Goal: Task Accomplishment & Management: Manage account settings

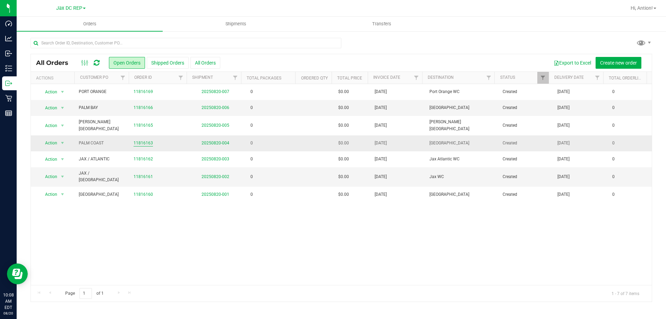
click at [147, 140] on link "11816163" at bounding box center [143, 143] width 19 height 7
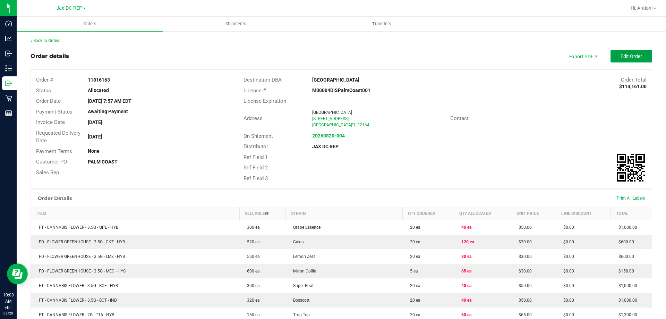
click at [635, 53] on button "Edit Order" at bounding box center [632, 56] width 42 height 12
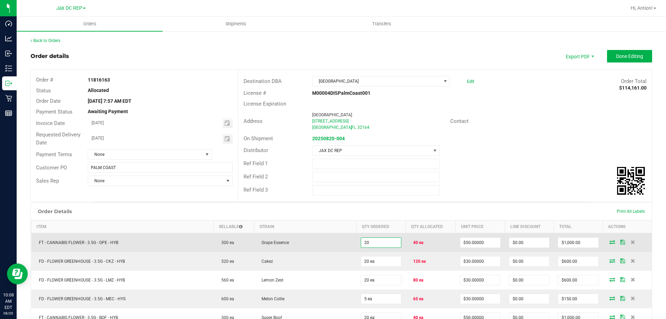
click at [366, 246] on input "20" at bounding box center [381, 243] width 40 height 10
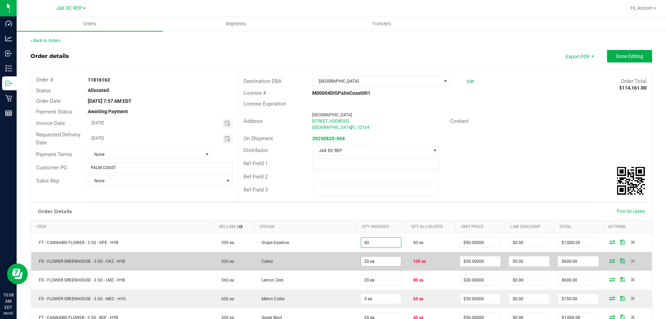
type input "40 ea"
type input "$2,000.00"
click at [362, 260] on input "20" at bounding box center [381, 261] width 40 height 10
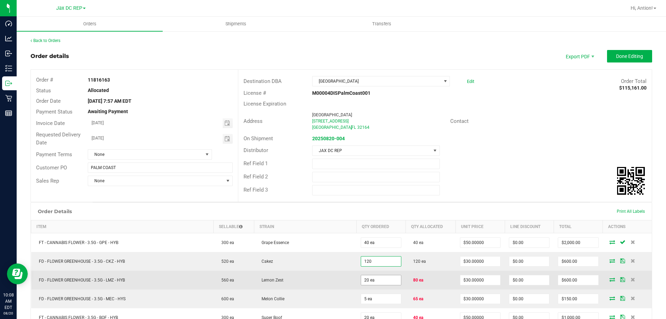
type input "120 ea"
type input "$3,600.00"
click at [366, 279] on input "20" at bounding box center [381, 280] width 40 height 10
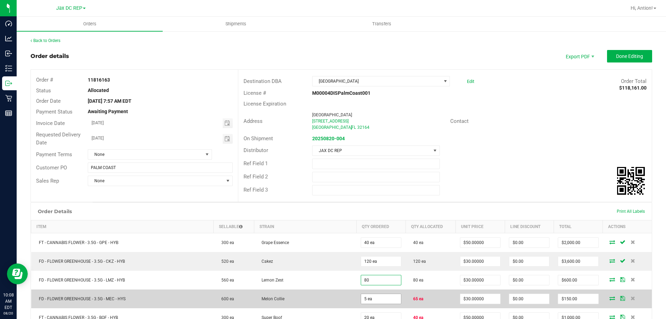
type input "80 ea"
type input "$2,400.00"
click at [366, 296] on input "5" at bounding box center [381, 299] width 40 height 10
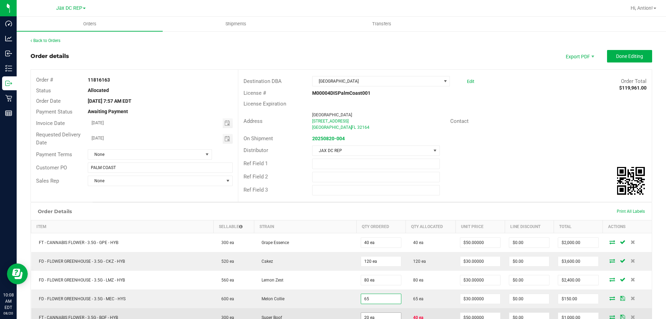
type input "65 ea"
type input "$1,950.00"
click at [362, 316] on input "20" at bounding box center [381, 318] width 40 height 10
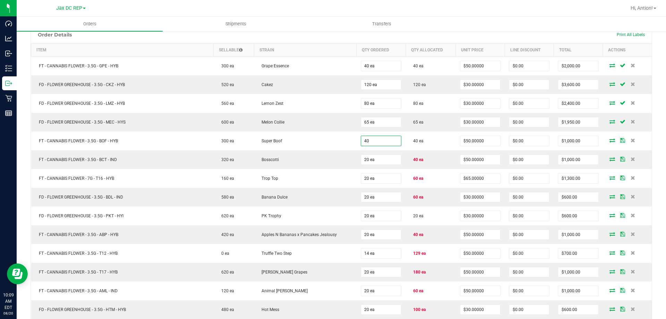
scroll to position [207, 0]
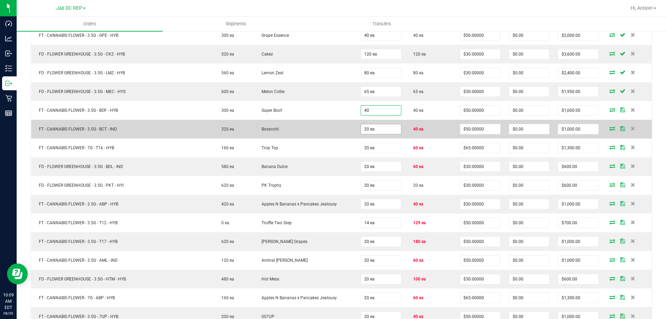
type input "40 ea"
type input "$2,000.00"
click at [365, 129] on input "20" at bounding box center [381, 129] width 40 height 10
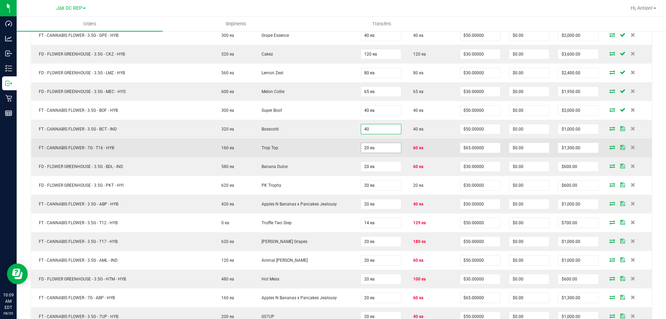
type input "40 ea"
type input "$2,000.00"
click at [361, 150] on input "20" at bounding box center [381, 148] width 40 height 10
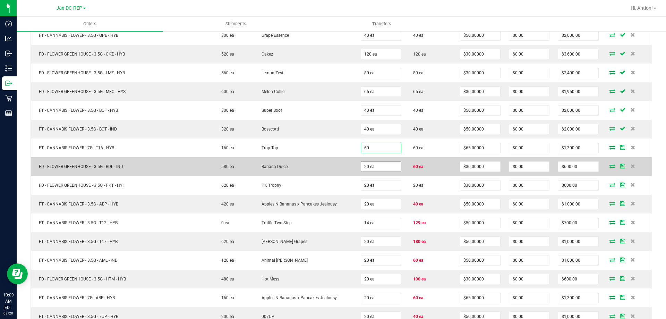
type input "60 ea"
type input "$3,900.00"
click at [362, 168] on input "20" at bounding box center [381, 167] width 40 height 10
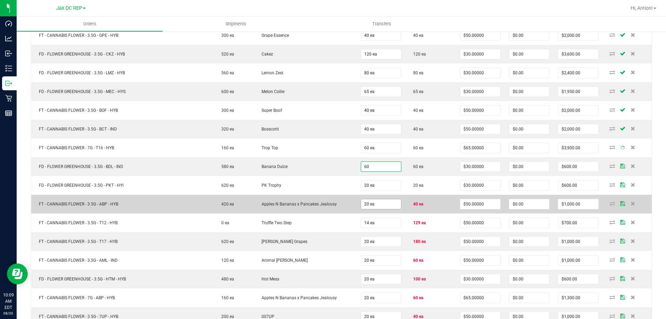
click at [364, 203] on input "20 ea" at bounding box center [381, 204] width 40 height 10
type input "60 ea"
type input "$1,800.00"
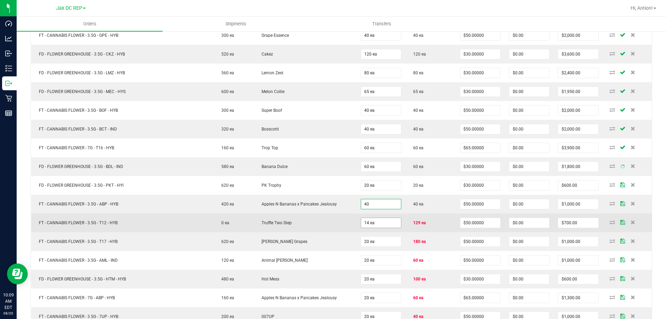
click at [361, 224] on input "14 ea" at bounding box center [381, 223] width 40 height 10
type input "40 ea"
type input "$2,000.00"
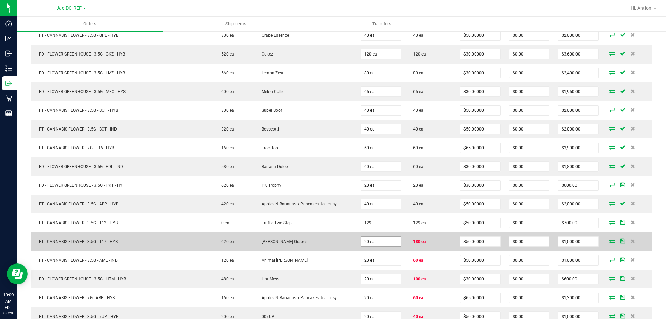
type input "129 ea"
type input "$6,450.00"
click at [363, 242] on input "20" at bounding box center [381, 242] width 40 height 10
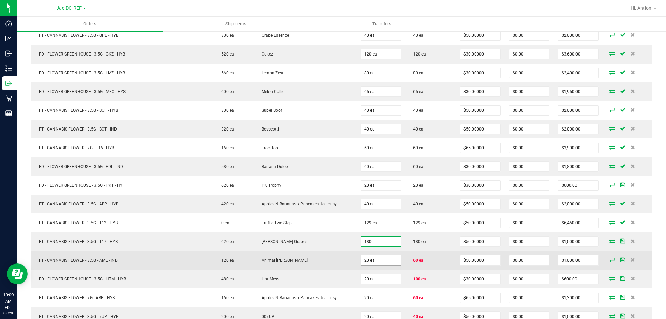
type input "180 ea"
type input "$9,000.00"
click at [365, 258] on input "20" at bounding box center [381, 260] width 40 height 10
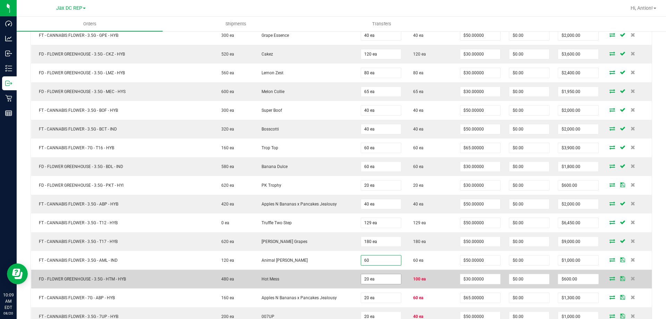
type input "60 ea"
type input "$3,000.00"
click at [363, 280] on input "20" at bounding box center [381, 279] width 40 height 10
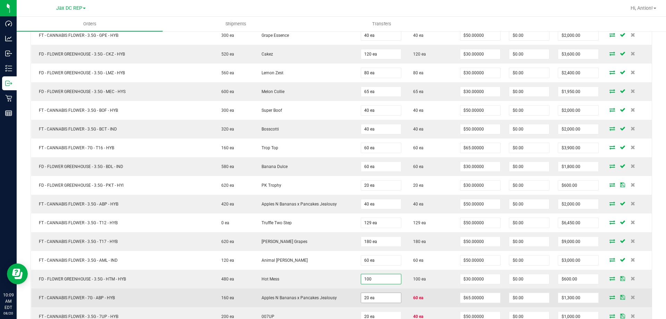
type input "100 ea"
type input "$3,000.00"
click at [362, 299] on input "20" at bounding box center [381, 298] width 40 height 10
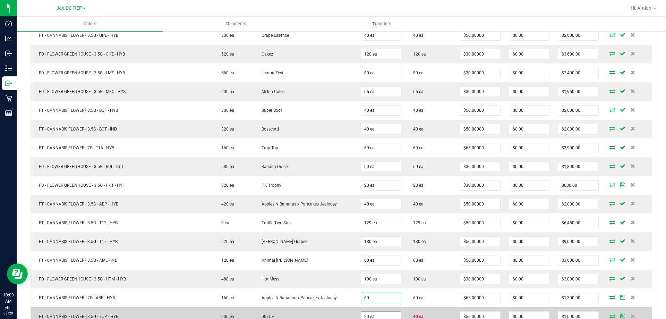
type input "60 ea"
type input "$3,900.00"
click at [367, 317] on input "20" at bounding box center [381, 317] width 40 height 10
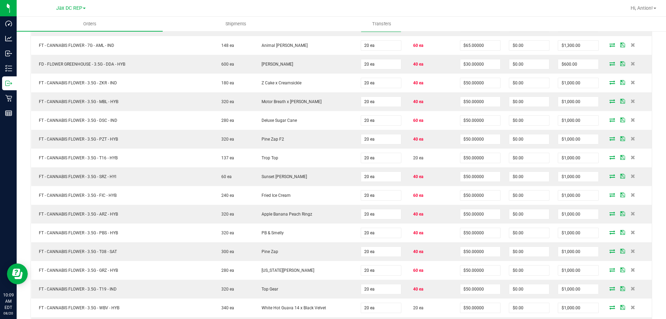
scroll to position [474, 0]
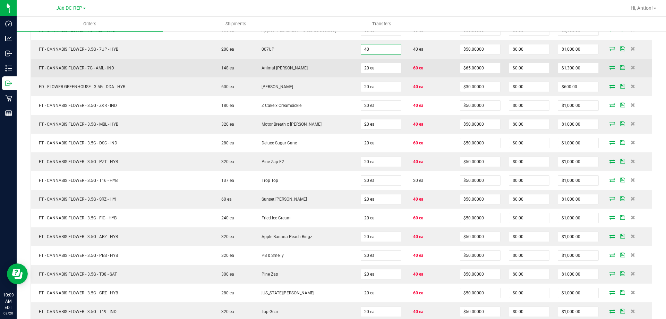
type input "40 ea"
type input "$2,000.00"
click at [371, 70] on input "20" at bounding box center [381, 68] width 40 height 10
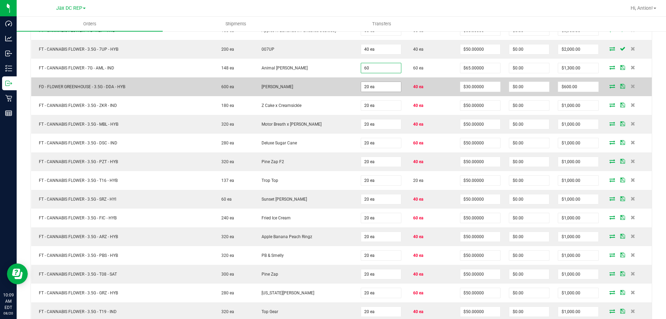
type input "60 ea"
type input "$3,900.00"
click at [371, 88] on input "20" at bounding box center [381, 87] width 40 height 10
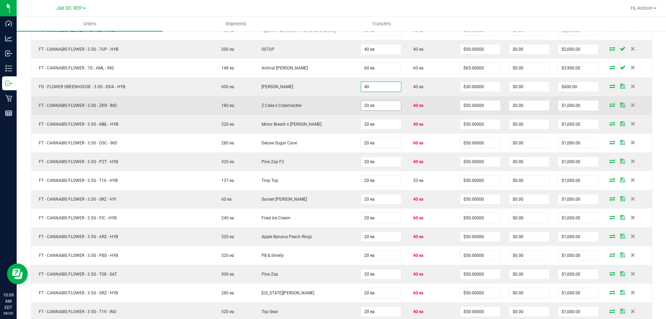
type input "40 ea"
type input "$1,200.00"
click at [366, 103] on input "20" at bounding box center [381, 106] width 40 height 10
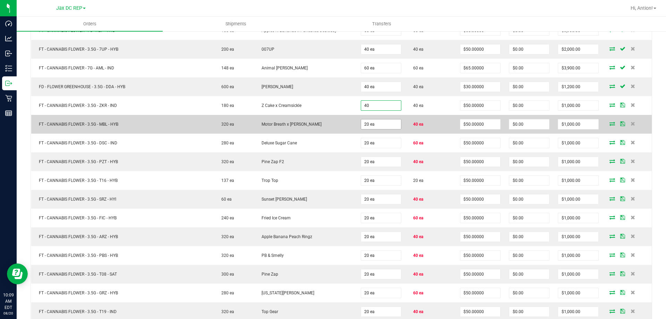
type input "40 ea"
type input "$2,000.00"
click at [363, 125] on input "20" at bounding box center [381, 124] width 40 height 10
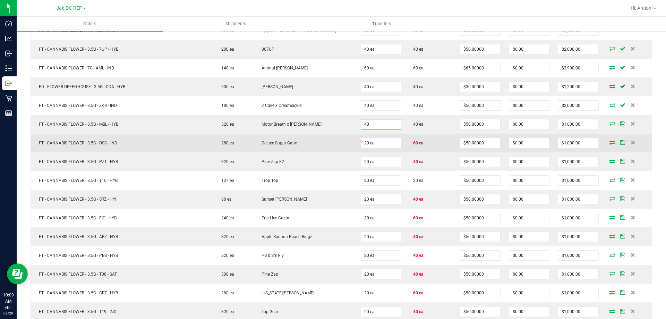
type input "40 ea"
type input "$2,000.00"
click at [364, 144] on input "20" at bounding box center [381, 143] width 40 height 10
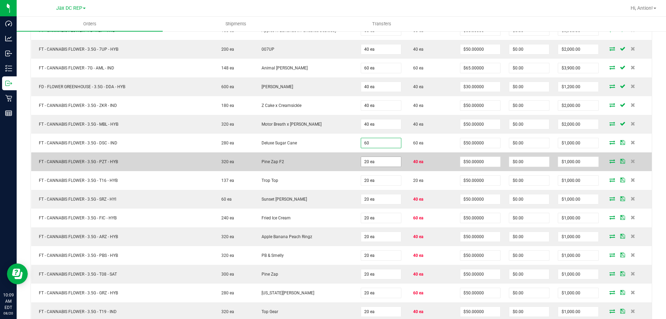
type input "60 ea"
type input "$3,000.00"
click at [364, 160] on input "20" at bounding box center [381, 162] width 40 height 10
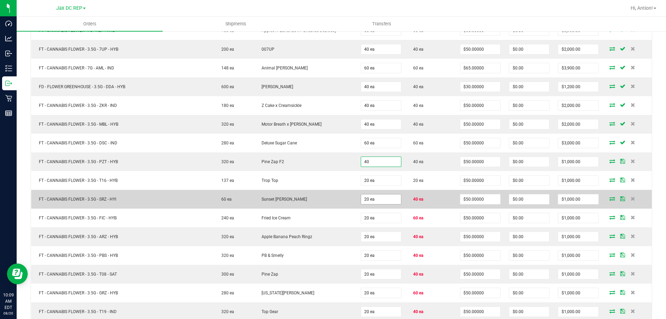
type input "40 ea"
type input "$2,000.00"
click at [365, 196] on input "20" at bounding box center [381, 199] width 40 height 10
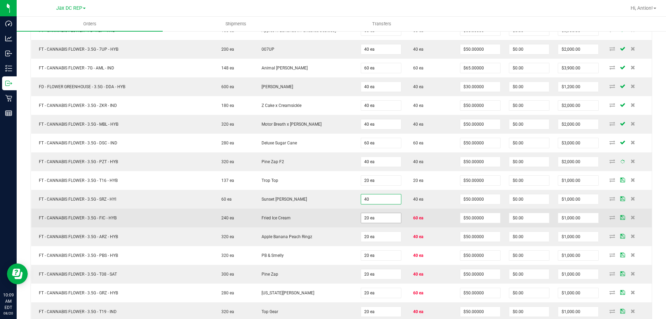
type input "40 ea"
type input "$2,000.00"
click at [371, 216] on input "20" at bounding box center [381, 218] width 40 height 10
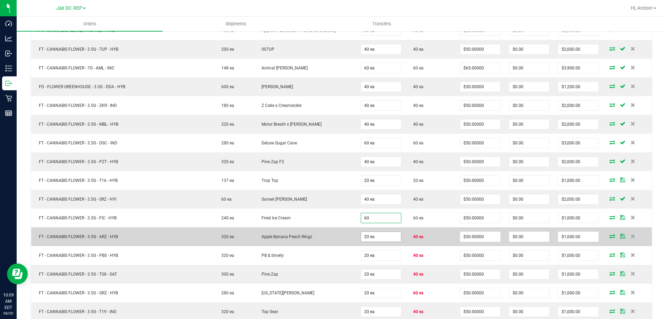
type input "60 ea"
type input "$3,000.00"
click at [370, 238] on input "20" at bounding box center [381, 237] width 40 height 10
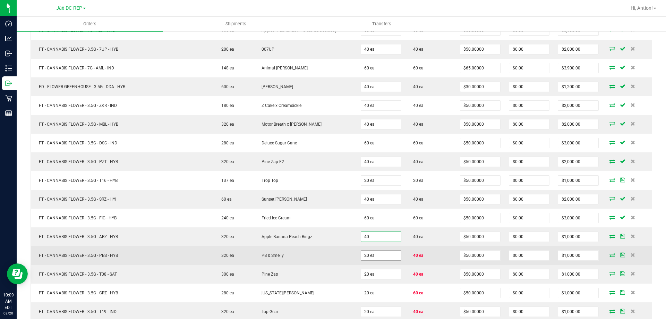
type input "40 ea"
type input "$2,000.00"
click at [361, 256] on input "20" at bounding box center [381, 256] width 40 height 10
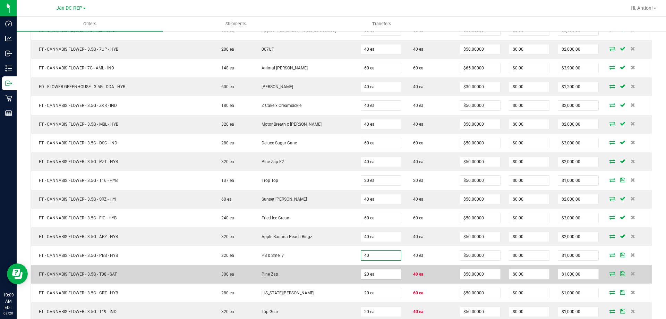
type input "40 ea"
type input "$2,000.00"
click at [364, 275] on input "20" at bounding box center [381, 274] width 40 height 10
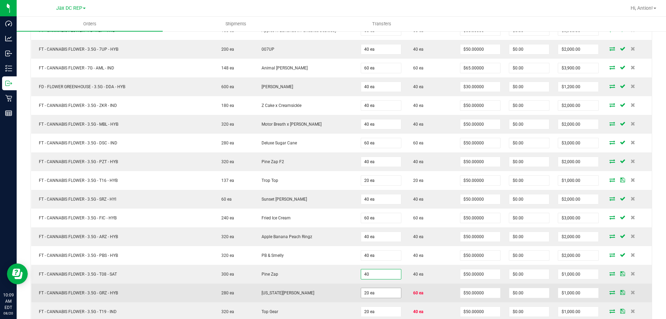
type input "40 ea"
type input "$2,000.00"
click at [366, 293] on input "20" at bounding box center [381, 293] width 40 height 10
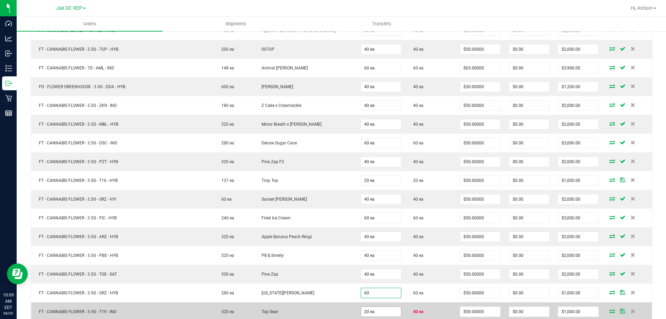
type input "60 ea"
type input "$3,000.00"
click at [365, 311] on input "20" at bounding box center [381, 312] width 40 height 10
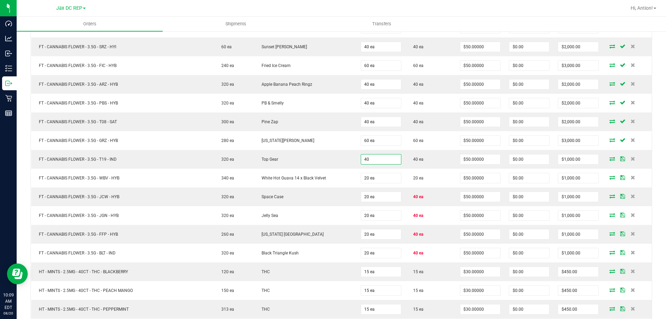
scroll to position [680, 0]
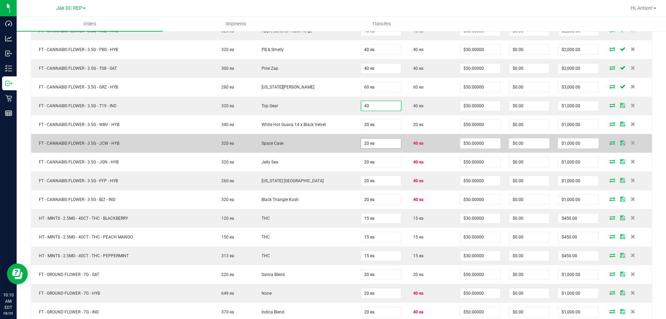
type input "40 ea"
type input "$2,000.00"
click at [385, 142] on input "20" at bounding box center [381, 143] width 40 height 10
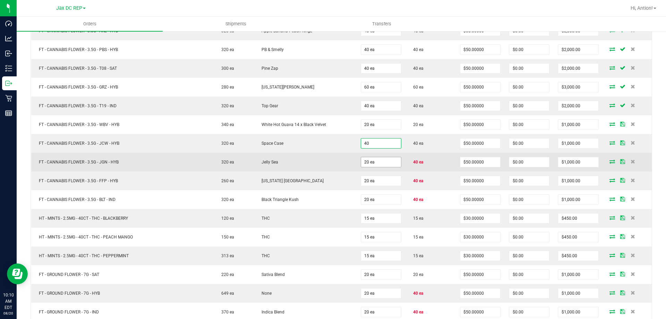
type input "40 ea"
type input "$2,000.00"
click at [378, 159] on input "20" at bounding box center [381, 162] width 40 height 10
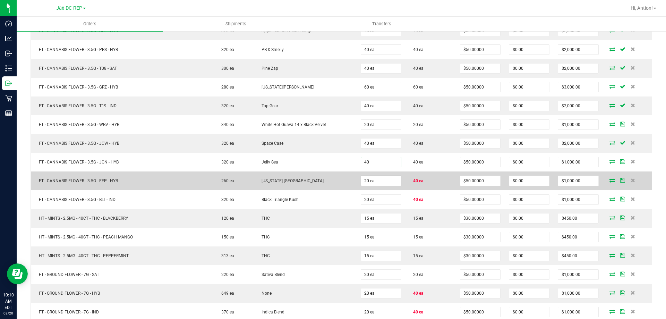
type input "40 ea"
type input "$2,000.00"
click at [379, 179] on input "20" at bounding box center [381, 181] width 40 height 10
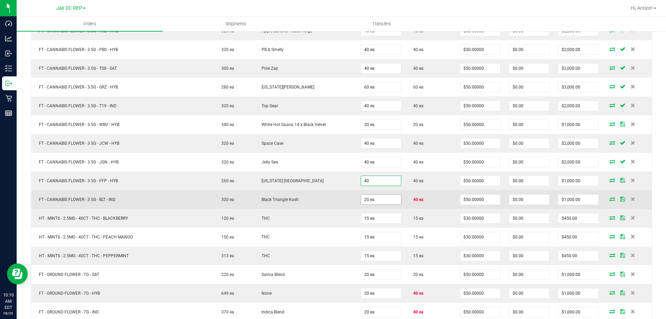
type input "40 ea"
type input "$2,000.00"
click at [368, 198] on input "20" at bounding box center [381, 200] width 40 height 10
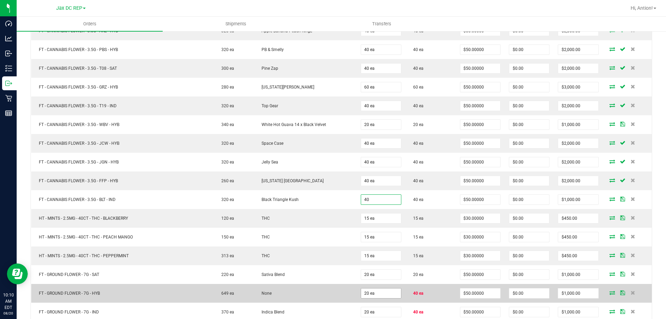
type input "40 ea"
type input "$2,000.00"
click at [366, 295] on input "20" at bounding box center [381, 293] width 40 height 10
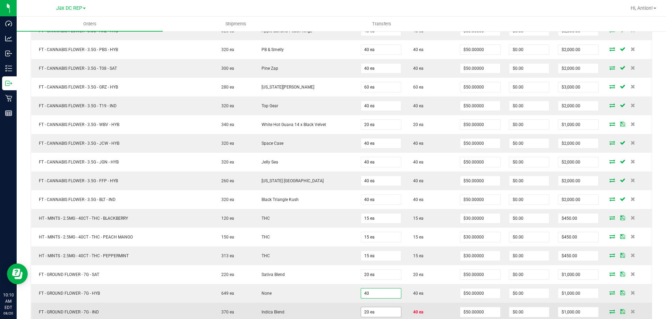
type input "40 ea"
type input "$2,000.00"
click at [362, 309] on input "20" at bounding box center [381, 312] width 40 height 10
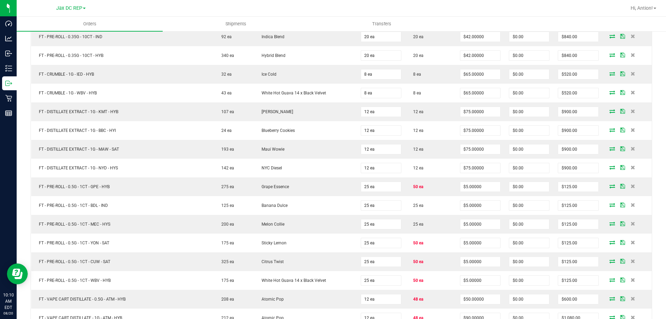
scroll to position [978, 0]
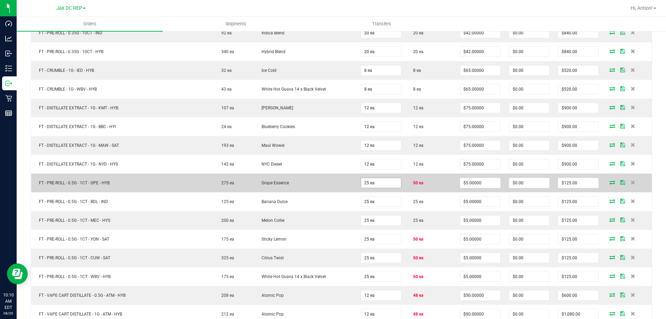
type input "40 ea"
type input "$2,000.00"
click at [365, 180] on input "25" at bounding box center [381, 183] width 40 height 10
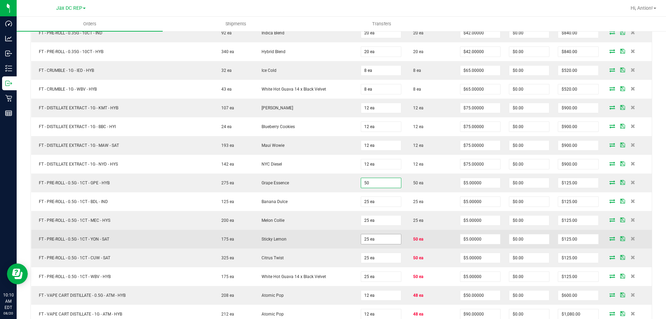
type input "50 ea"
type input "$250.00"
click at [371, 239] on input "25" at bounding box center [381, 239] width 40 height 10
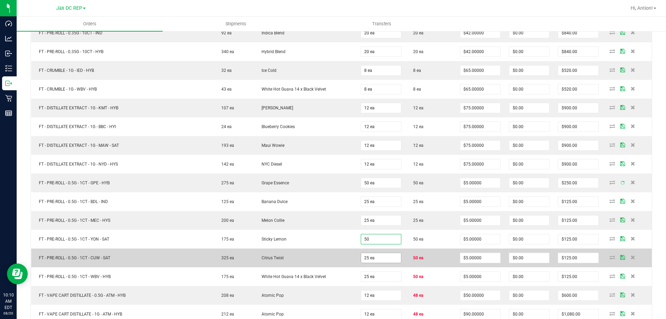
type input "50 ea"
type input "$250.00"
click at [365, 257] on input "25" at bounding box center [381, 258] width 40 height 10
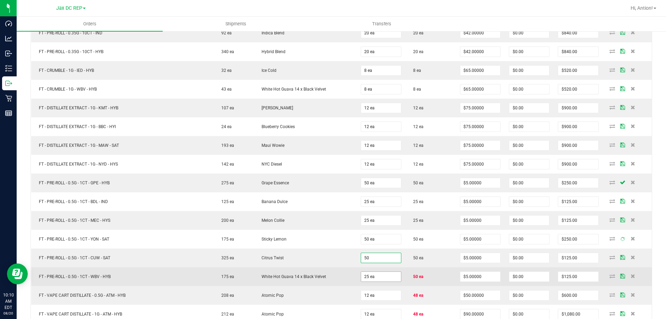
type input "50 ea"
type input "$250.00"
click at [366, 278] on input "25" at bounding box center [381, 277] width 40 height 10
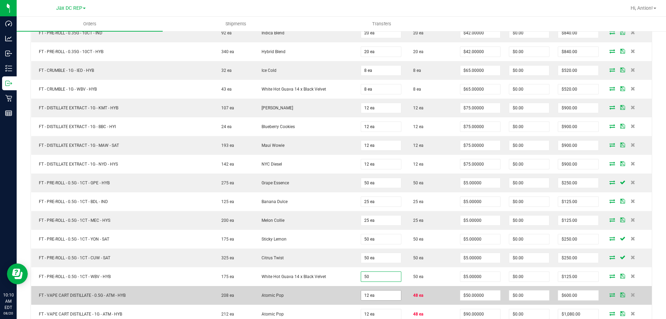
type input "50 ea"
type input "$250.00"
click at [370, 294] on input "12" at bounding box center [381, 295] width 40 height 10
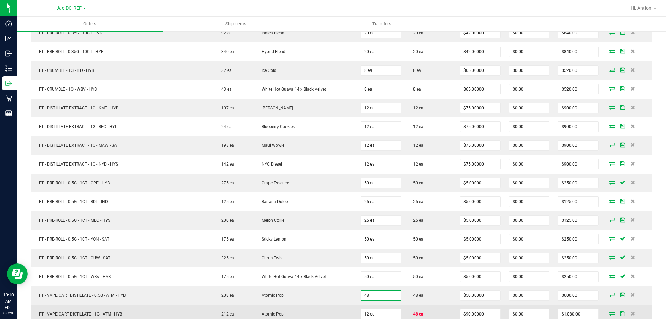
type input "48 ea"
type input "$2,400.00"
click at [367, 316] on input "12" at bounding box center [381, 314] width 40 height 10
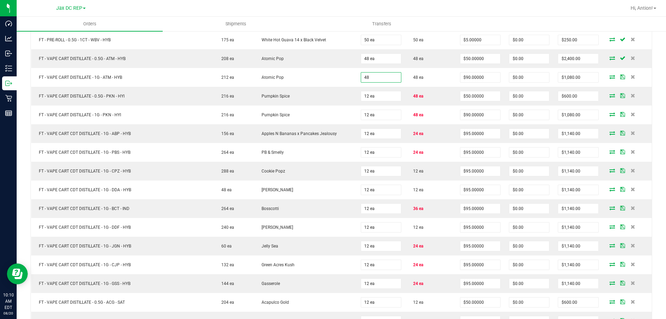
scroll to position [1230, 0]
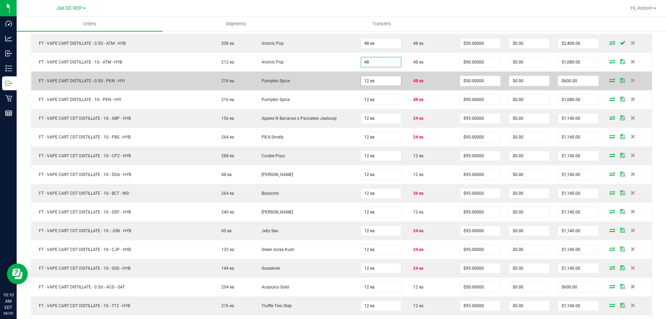
type input "48 ea"
type input "$4,320.00"
click at [372, 79] on input "12" at bounding box center [381, 81] width 40 height 10
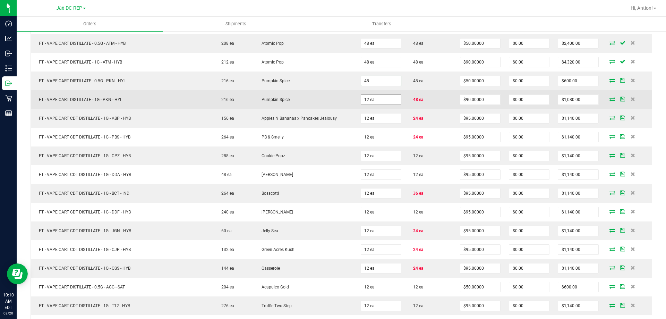
type input "48 ea"
type input "$2,400.00"
click at [366, 103] on input "12" at bounding box center [381, 100] width 40 height 10
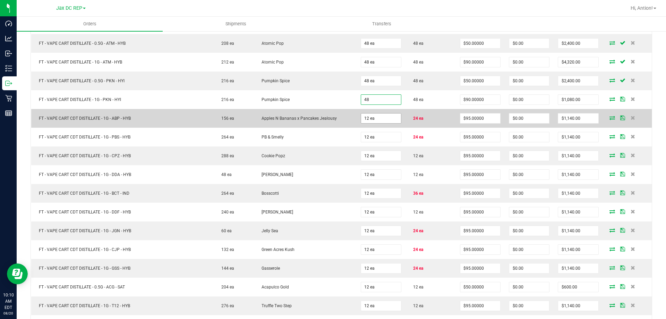
type input "48 ea"
type input "$4,320.00"
click at [387, 122] on input "12" at bounding box center [381, 118] width 40 height 10
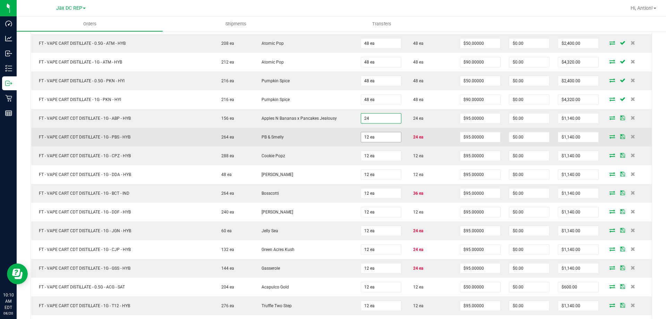
type input "24 ea"
type input "$2,280.00"
click at [365, 138] on input "12" at bounding box center [381, 137] width 40 height 10
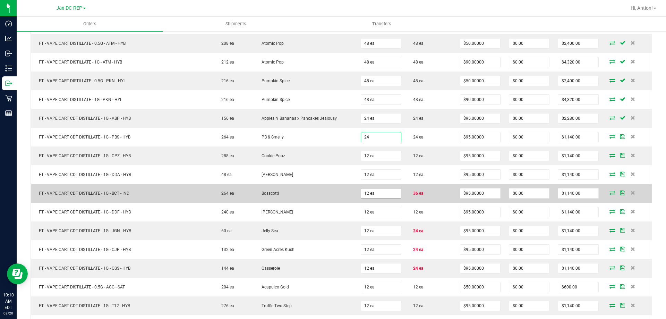
type input "24 ea"
type input "$2,280.00"
click at [363, 197] on input "12" at bounding box center [381, 193] width 40 height 10
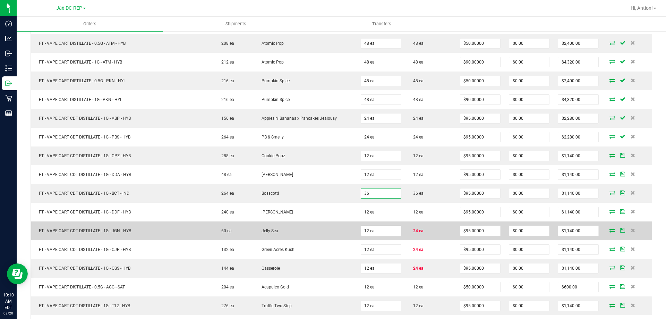
type input "36 ea"
type input "$3,420.00"
click at [374, 231] on input "12" at bounding box center [381, 231] width 40 height 10
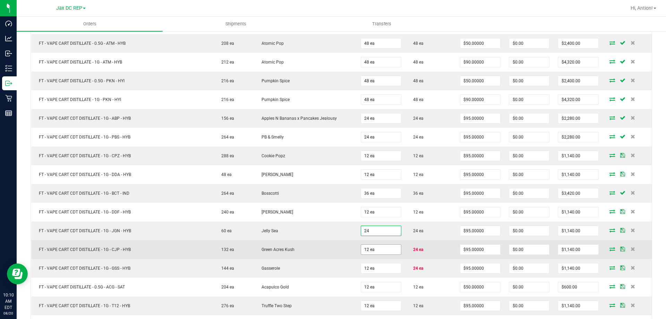
type input "24 ea"
type input "$2,280.00"
click at [365, 250] on input "12" at bounding box center [381, 250] width 40 height 10
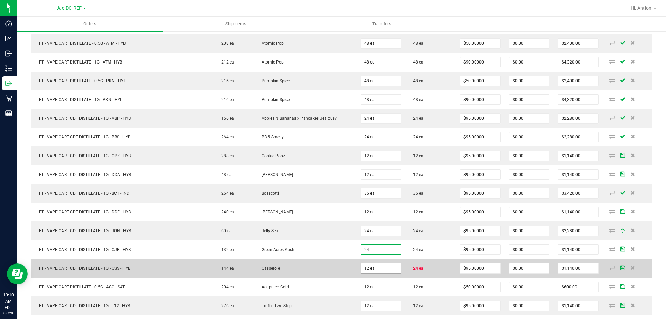
type input "24 ea"
type input "$2,280.00"
click at [371, 269] on input "12" at bounding box center [381, 268] width 40 height 10
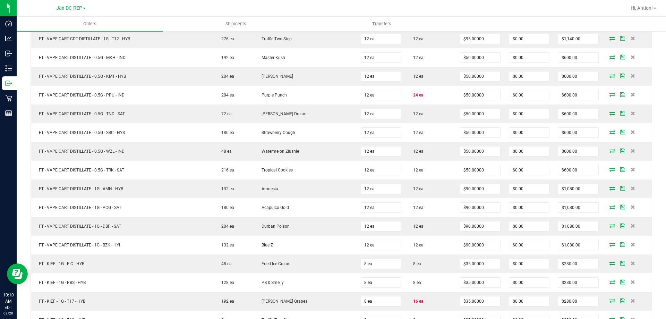
scroll to position [1501, 0]
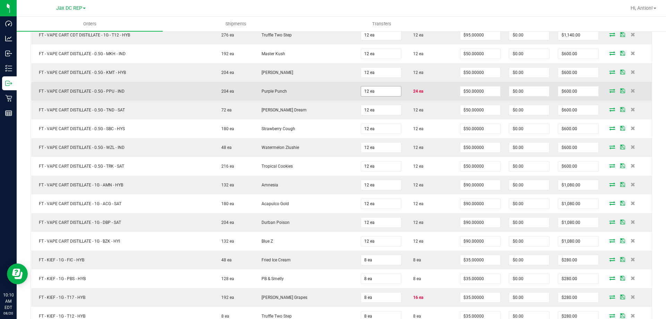
type input "24 ea"
type input "$2,280.00"
click at [370, 92] on input "12" at bounding box center [381, 91] width 40 height 10
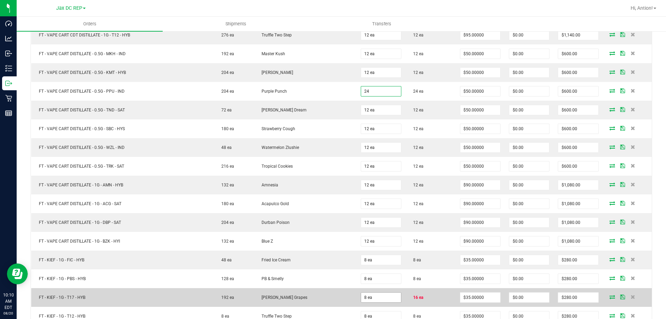
type input "24 ea"
type input "$1,200.00"
click at [377, 299] on input "8" at bounding box center [381, 298] width 40 height 10
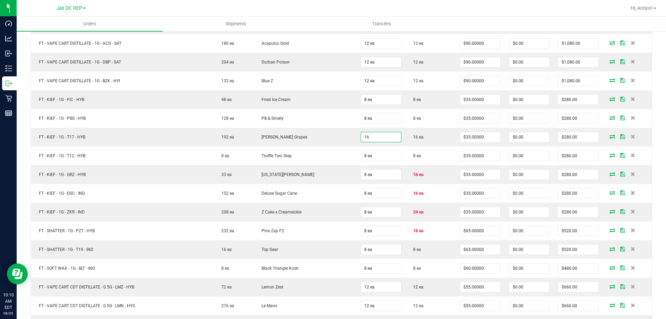
scroll to position [1749, 0]
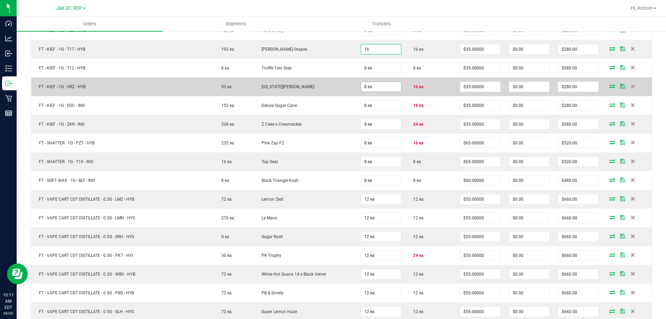
type input "16 ea"
type input "$560.00"
click at [375, 86] on input "8" at bounding box center [381, 87] width 40 height 10
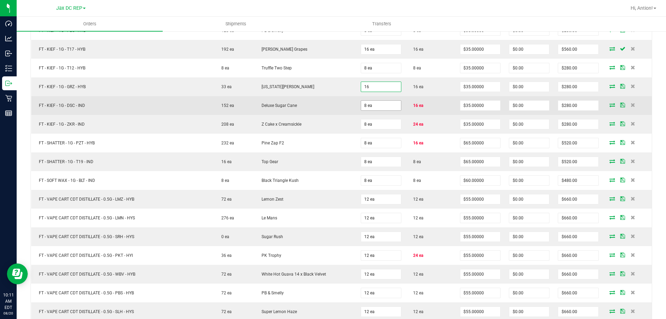
type input "16 ea"
type input "$560.00"
click at [366, 105] on input "8" at bounding box center [381, 106] width 40 height 10
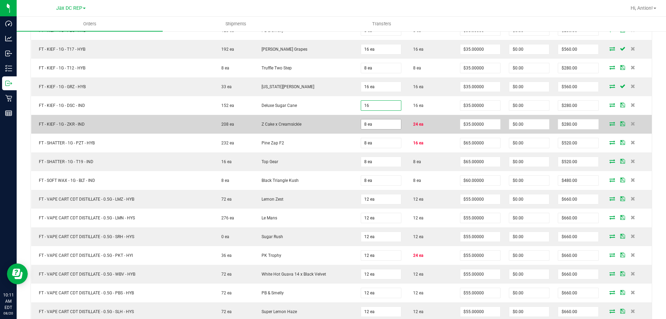
type input "16 ea"
type input "$560.00"
click at [366, 125] on input "8" at bounding box center [381, 124] width 40 height 10
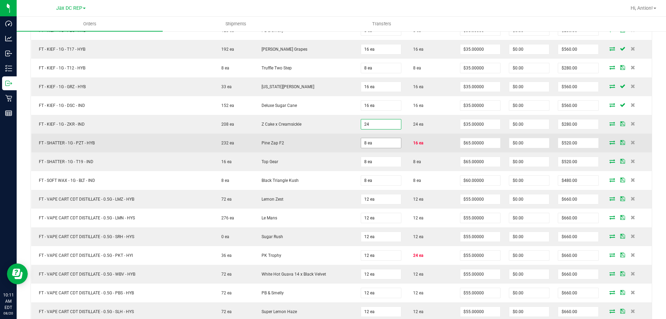
type input "24 ea"
type input "$840.00"
click at [362, 146] on input "8" at bounding box center [381, 143] width 40 height 10
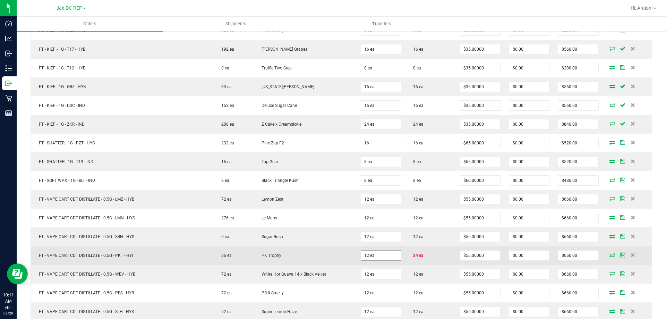
type input "16 ea"
type input "$1,040.00"
click at [367, 256] on input "12" at bounding box center [381, 256] width 40 height 10
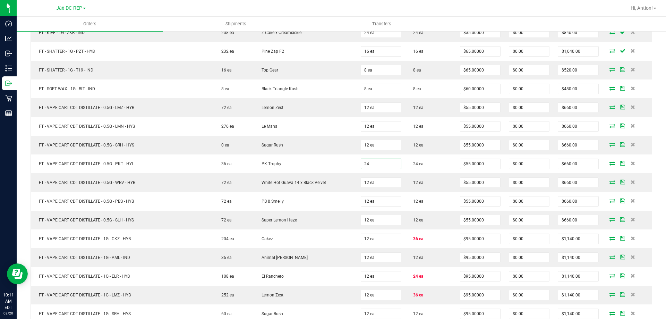
scroll to position [1943, 0]
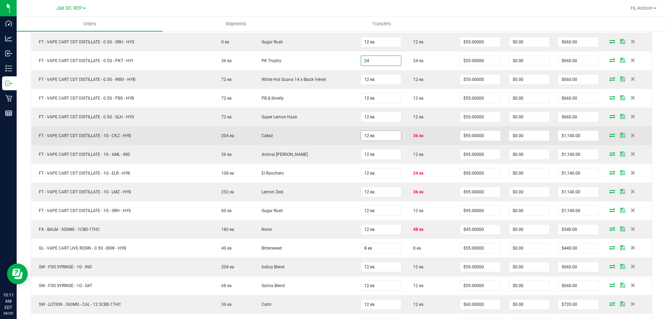
type input "24 ea"
type input "$1,320.00"
click at [366, 136] on input "12" at bounding box center [381, 136] width 40 height 10
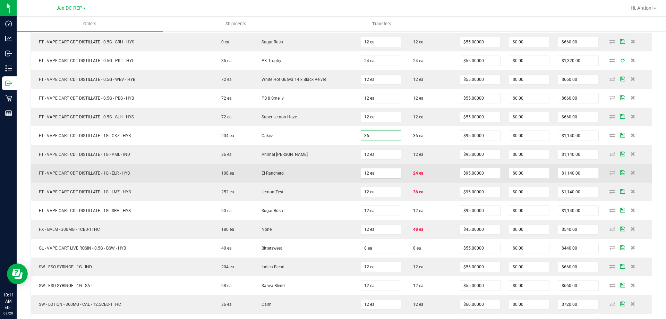
type input "36 ea"
type input "$3,420.00"
click at [369, 176] on input "12" at bounding box center [381, 173] width 40 height 10
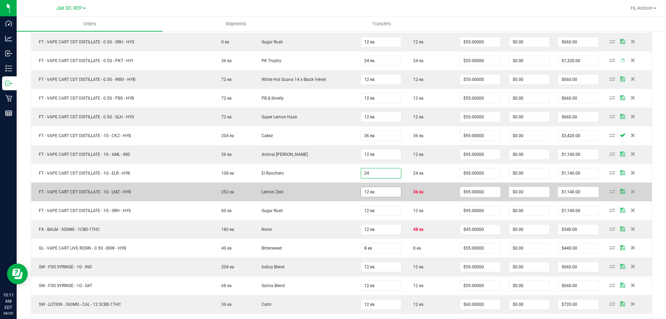
click at [369, 196] on input "12 ea" at bounding box center [381, 192] width 40 height 10
type input "24 ea"
type input "$2,280.00"
click at [365, 194] on input "12" at bounding box center [381, 192] width 40 height 10
click at [363, 190] on input "12" at bounding box center [381, 192] width 40 height 10
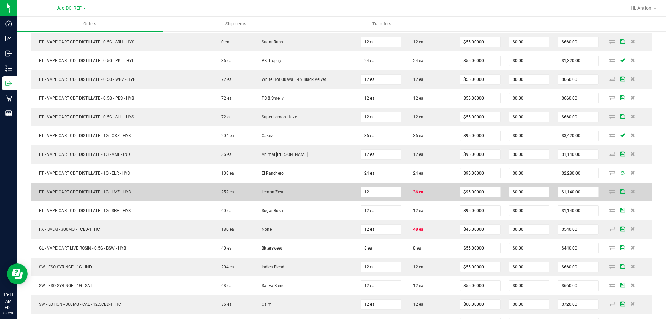
click at [363, 190] on input "12" at bounding box center [381, 192] width 40 height 10
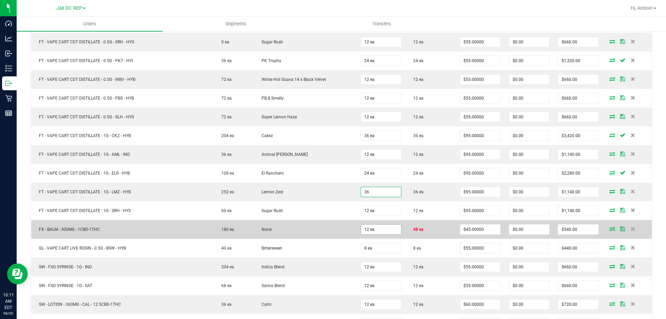
type input "36 ea"
type input "$3,420.00"
click at [363, 229] on input "12" at bounding box center [381, 230] width 40 height 10
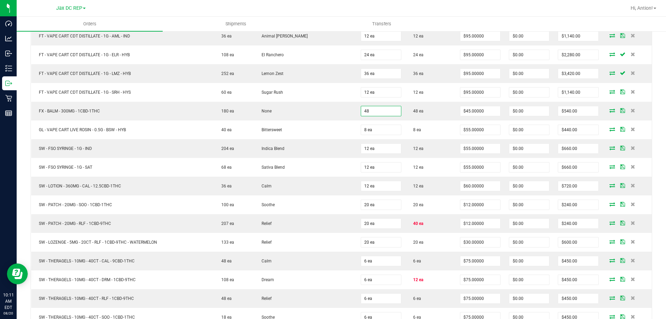
scroll to position [2085, 0]
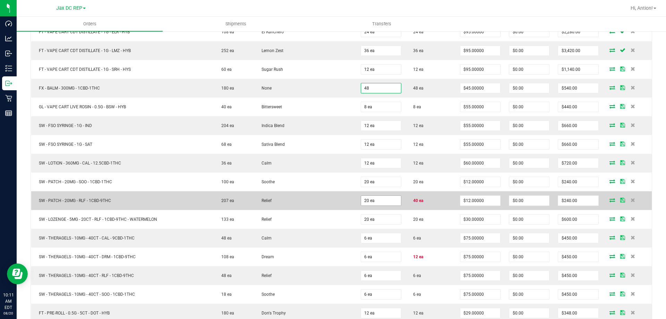
type input "48 ea"
type input "$2,160.00"
click at [380, 199] on input "20" at bounding box center [381, 201] width 40 height 10
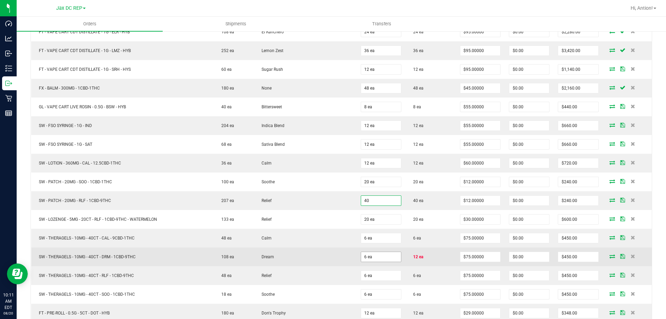
type input "40 ea"
type input "$480.00"
click at [378, 254] on input "6" at bounding box center [381, 257] width 40 height 10
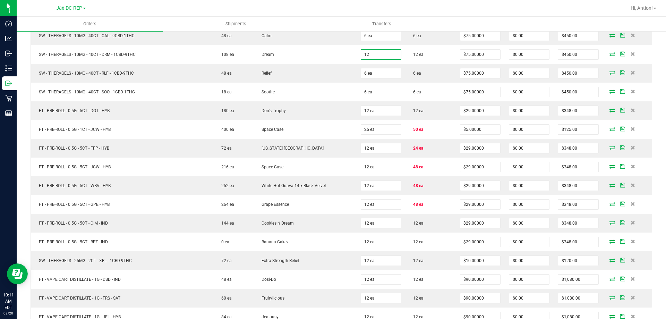
scroll to position [2283, 0]
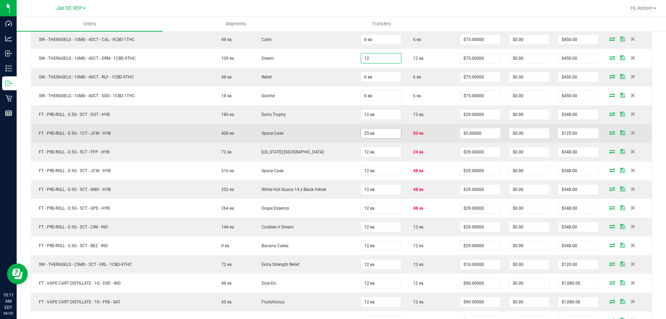
type input "12 ea"
type input "$900.00"
click at [366, 133] on input "25" at bounding box center [381, 133] width 40 height 10
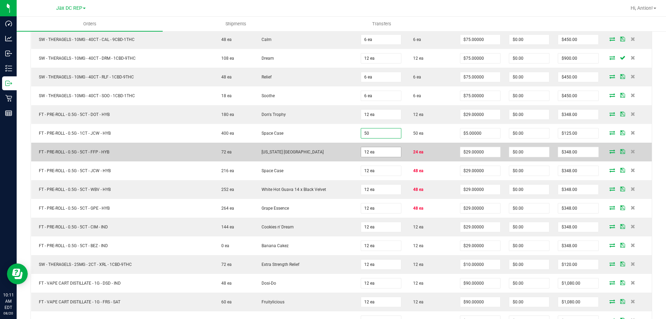
type input "50 ea"
type input "$250.00"
click at [363, 152] on input "12" at bounding box center [381, 152] width 40 height 10
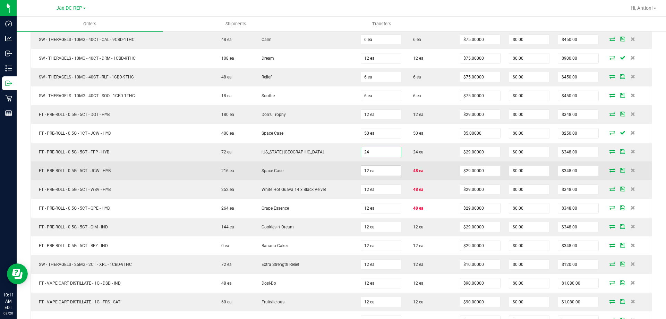
type input "24 ea"
type input "$696.00"
click at [368, 172] on input "12" at bounding box center [381, 171] width 40 height 10
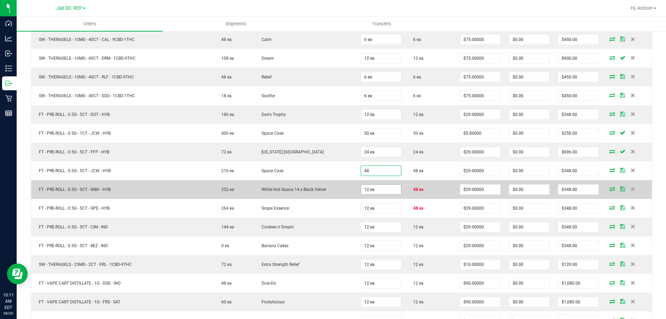
type input "48 ea"
type input "$1,392.00"
click at [364, 192] on input "12" at bounding box center [381, 190] width 40 height 10
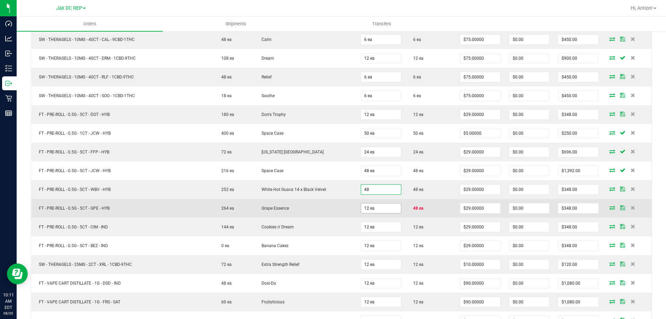
type input "48 ea"
type input "$1,392.00"
click at [364, 209] on input "12" at bounding box center [381, 208] width 40 height 10
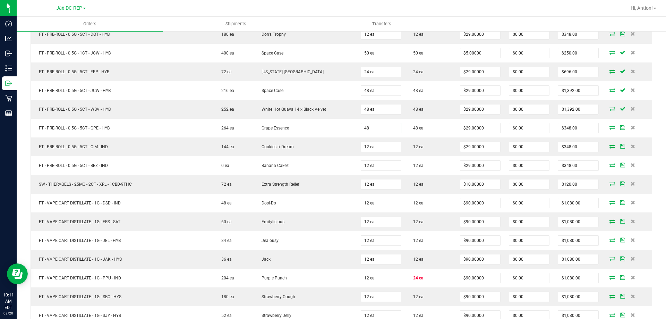
scroll to position [2443, 0]
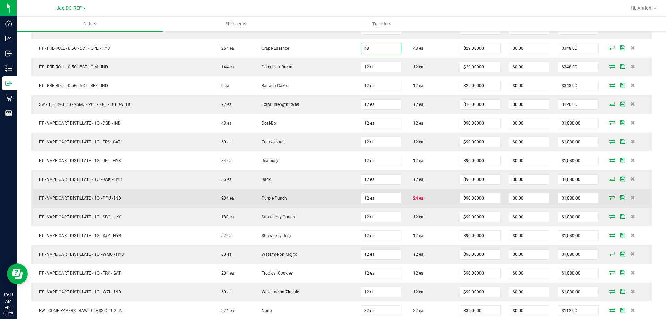
type input "48 ea"
type input "$1,392.00"
click at [376, 201] on input "12" at bounding box center [381, 198] width 40 height 10
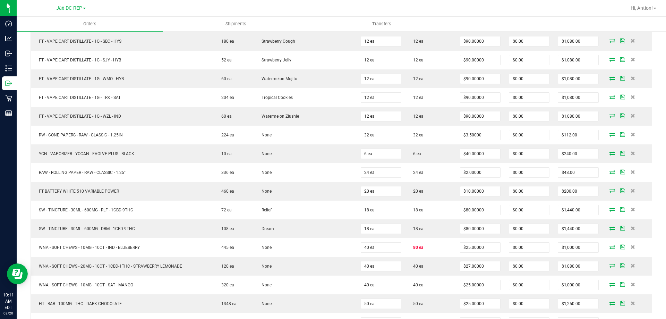
scroll to position [2630, 0]
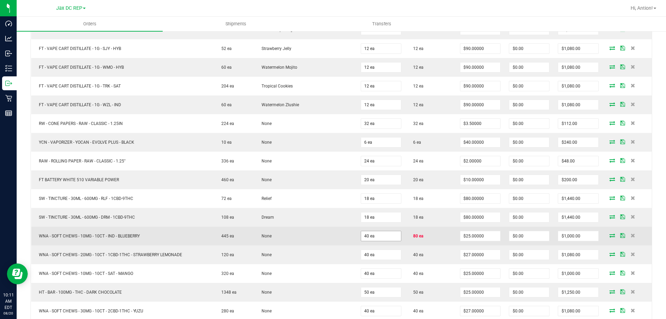
type input "24 ea"
type input "$2,160.00"
click at [369, 239] on input "40" at bounding box center [381, 236] width 40 height 10
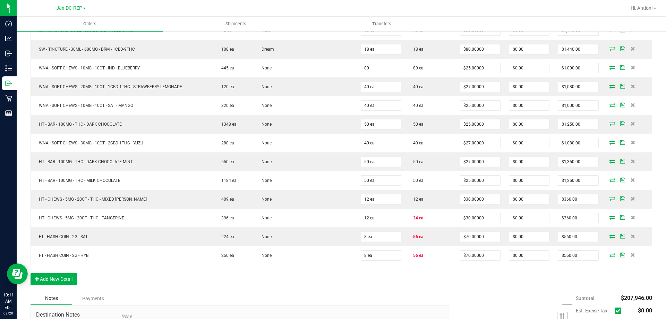
scroll to position [2821, 0]
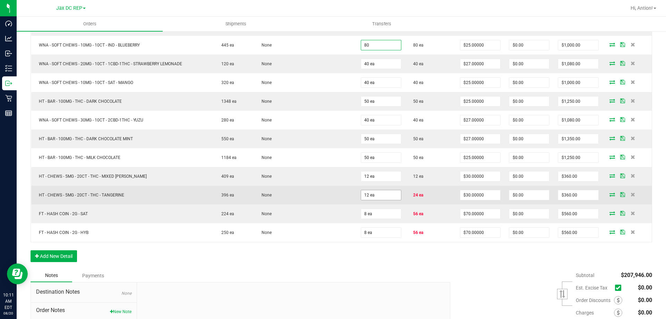
type input "80 ea"
type input "$2,000.00"
click at [365, 193] on input "12" at bounding box center [381, 195] width 40 height 10
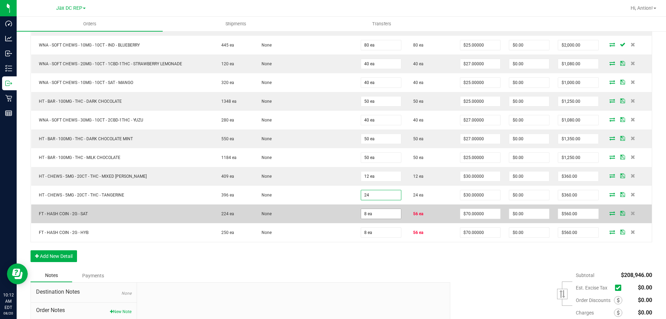
type input "24 ea"
type input "$720.00"
click at [370, 210] on input "8" at bounding box center [381, 214] width 40 height 10
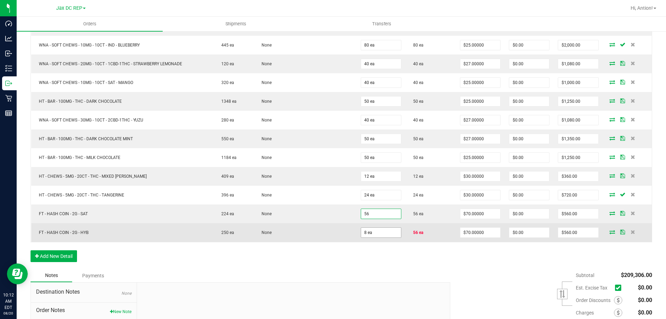
type input "56 ea"
type input "$3,920.00"
click at [369, 231] on input "8" at bounding box center [381, 233] width 40 height 10
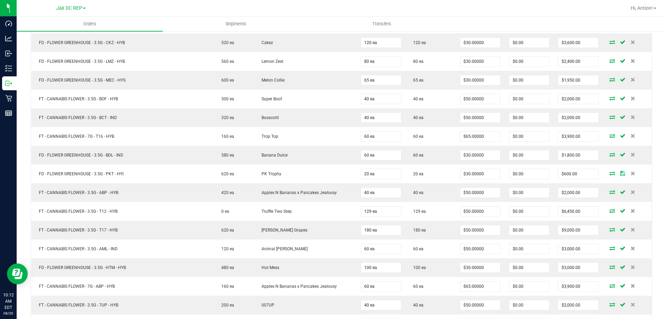
scroll to position [0, 0]
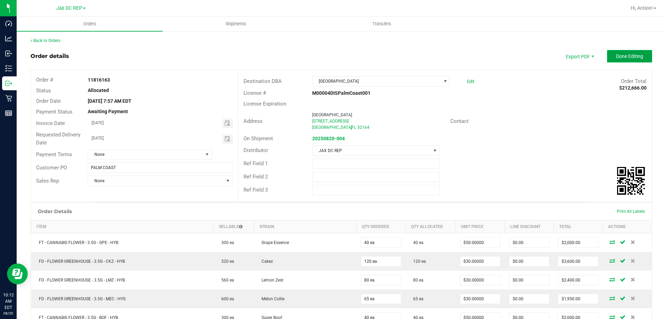
type input "56 ea"
type input "$3,920.00"
click at [618, 57] on span "Done Editing" at bounding box center [629, 56] width 27 height 6
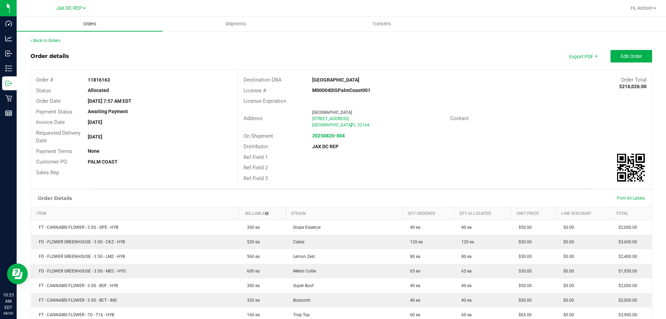
click at [89, 23] on span "Orders" at bounding box center [90, 24] width 32 height 6
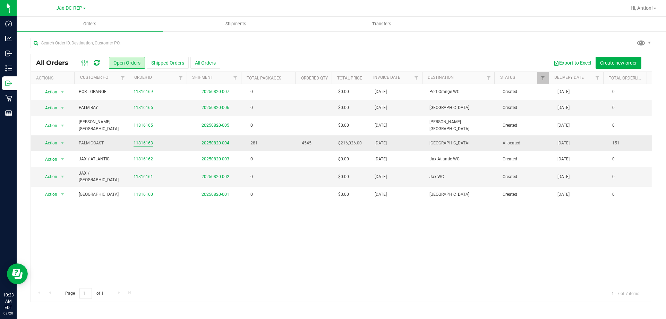
click at [147, 140] on link "11816163" at bounding box center [143, 143] width 19 height 7
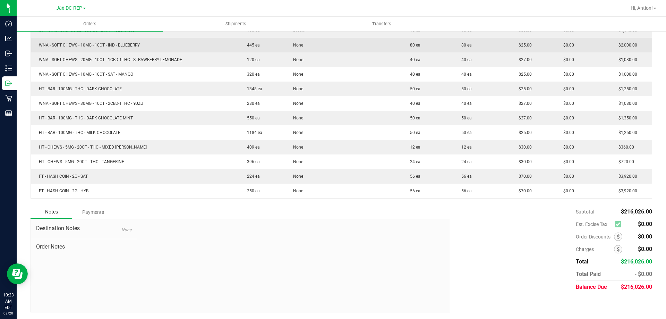
scroll to position [2223, 0]
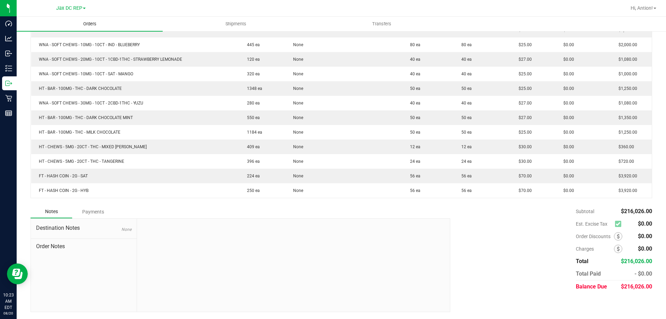
click at [93, 25] on span "Orders" at bounding box center [90, 24] width 32 height 6
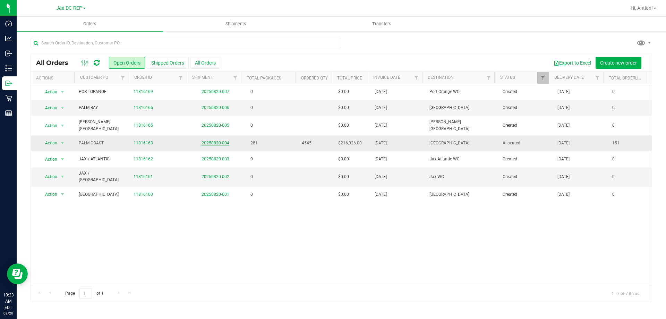
click at [226, 141] on link "20250820-004" at bounding box center [216, 143] width 28 height 5
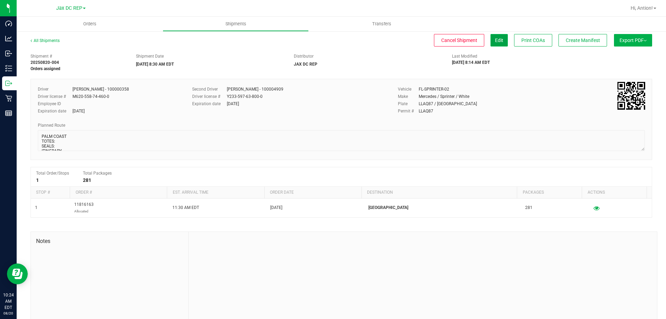
click at [496, 37] on span "Edit" at bounding box center [499, 40] width 8 height 6
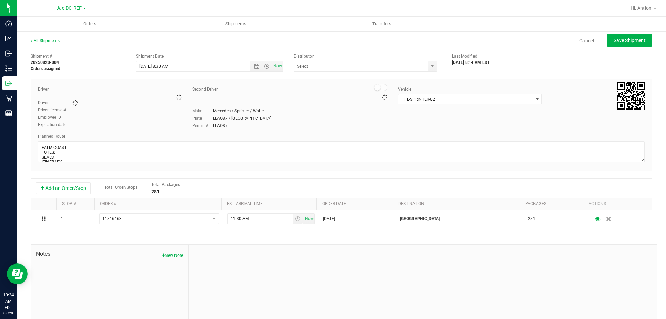
type input "JAX DC REP"
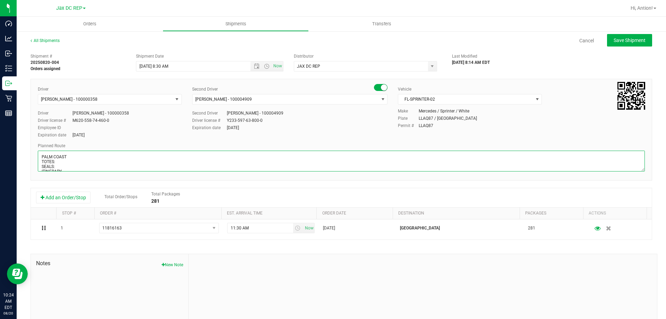
click at [65, 160] on textarea at bounding box center [341, 161] width 607 height 21
click at [64, 164] on textarea at bounding box center [341, 161] width 607 height 21
click at [77, 164] on textarea at bounding box center [341, 161] width 607 height 21
click at [73, 161] on textarea at bounding box center [341, 161] width 607 height 21
click at [59, 169] on textarea at bounding box center [341, 161] width 607 height 21
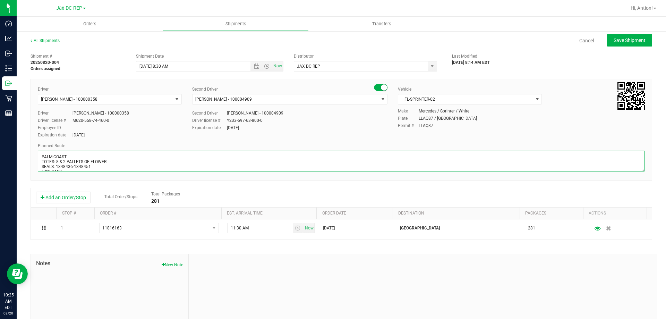
type textarea "PALM COAST TOTES: 8 & 2 PALLETS OF FLOWER SEALS: 1348436-1348451 ITINERARY 1) J…"
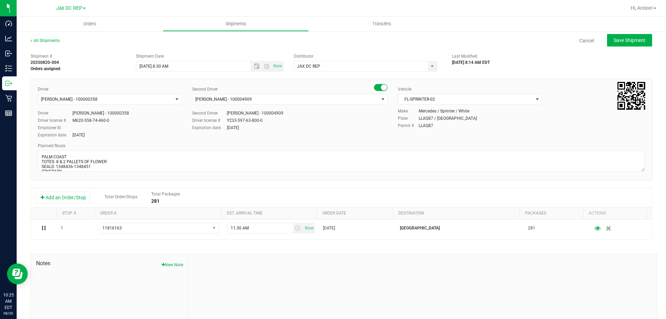
click at [131, 137] on div "Expiration date [DATE]" at bounding box center [110, 135] width 144 height 6
click at [612, 35] on button "Save Shipment" at bounding box center [629, 40] width 45 height 12
type input "[DATE] 12:30 PM"
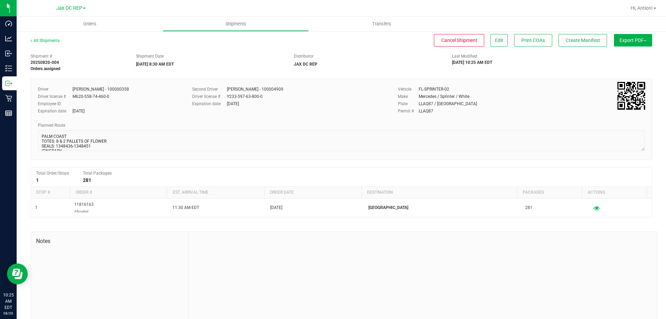
click at [615, 37] on button "Export PDF" at bounding box center [633, 40] width 38 height 12
click at [614, 51] on li "Manifest by Package ID" at bounding box center [631, 55] width 70 height 10
